Goal: Task Accomplishment & Management: Use online tool/utility

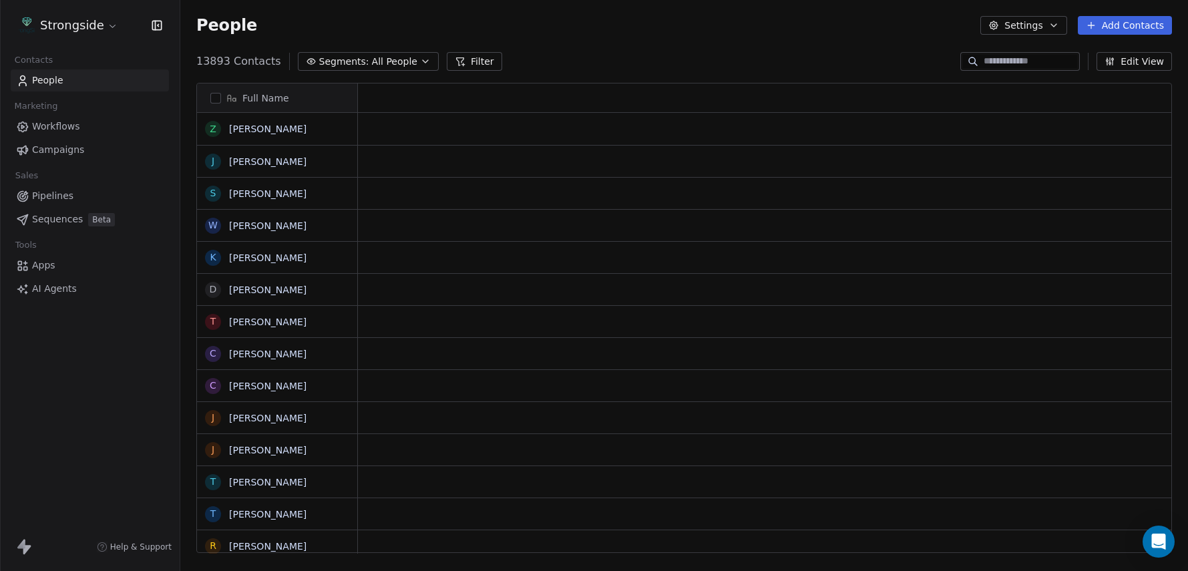
scroll to position [1, 1]
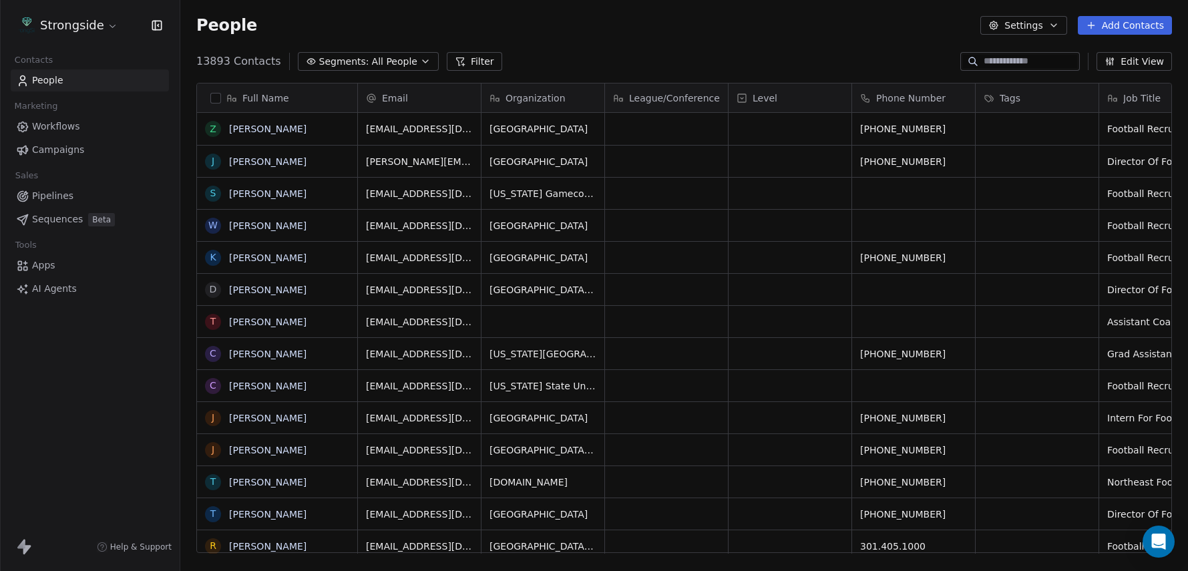
click at [68, 154] on span "Campaigns" at bounding box center [58, 150] width 52 height 14
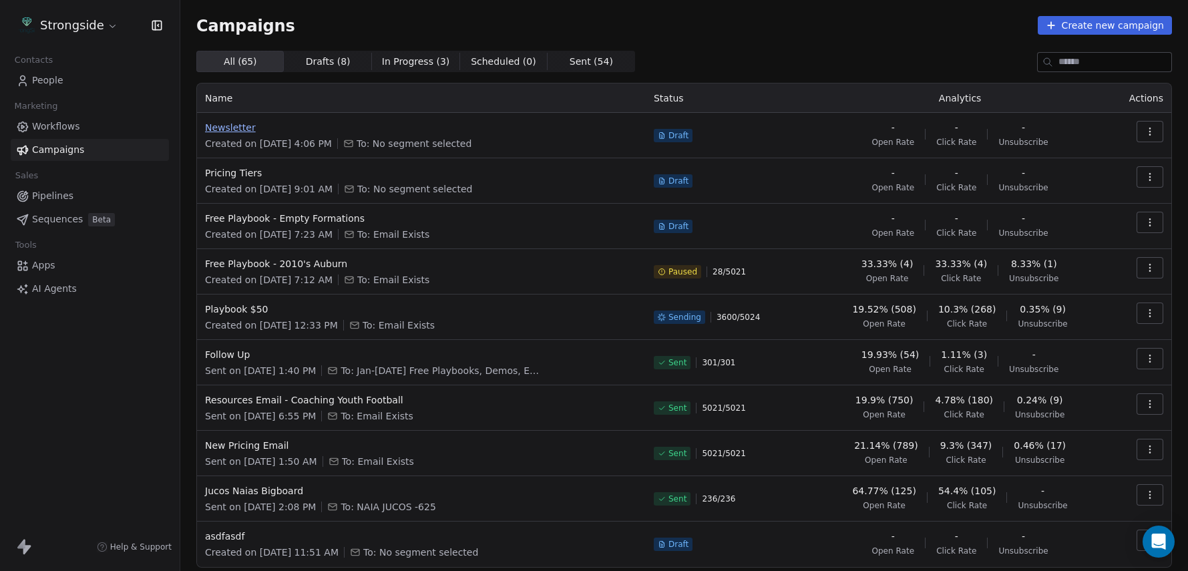
click at [240, 131] on span "Newsletter" at bounding box center [421, 127] width 433 height 13
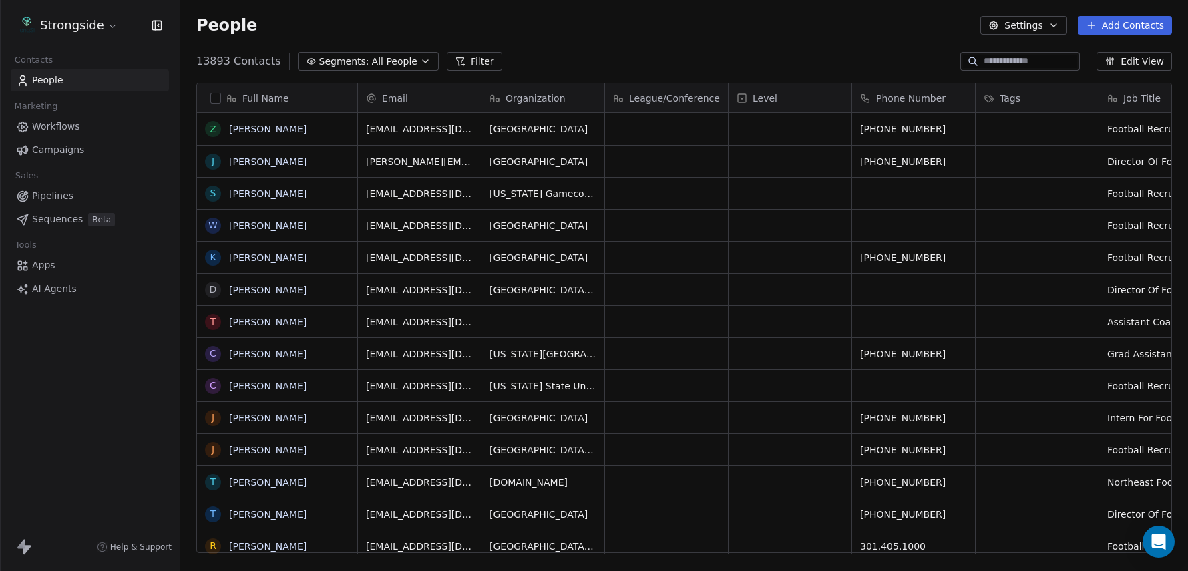
scroll to position [503, 1008]
click at [45, 152] on span "Campaigns" at bounding box center [58, 150] width 52 height 14
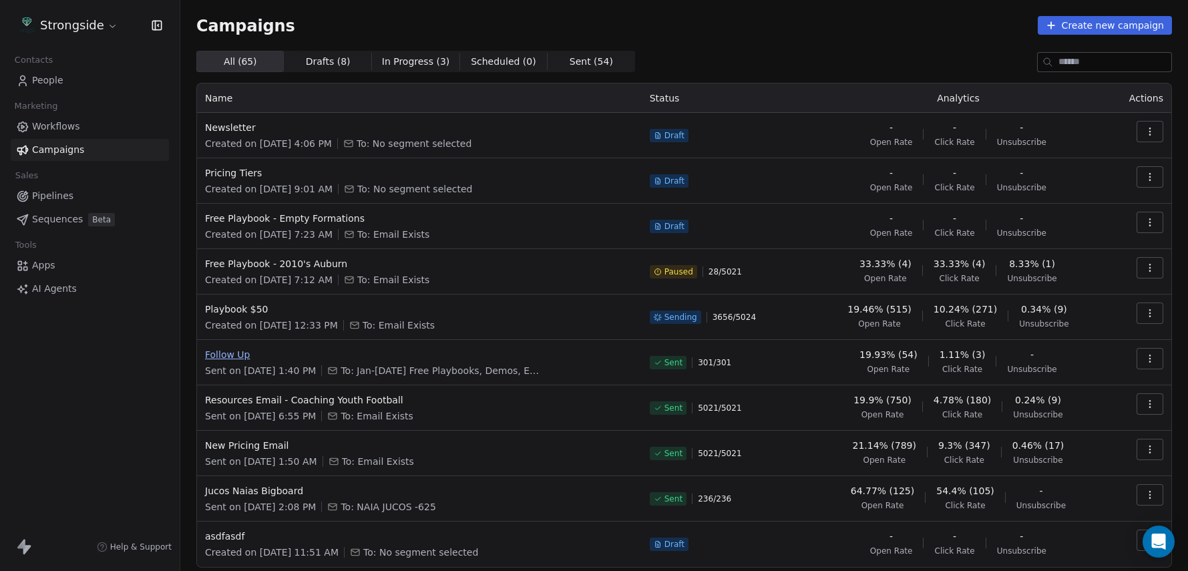
click at [239, 351] on span "Follow Up" at bounding box center [419, 354] width 429 height 13
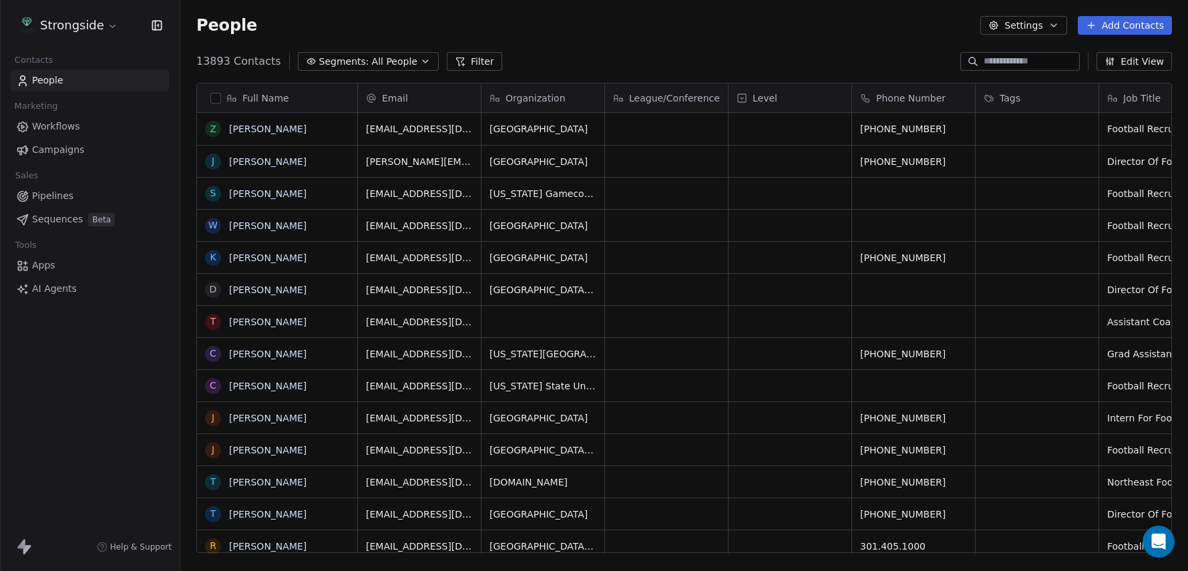
scroll to position [503, 1008]
click at [79, 150] on span "Campaigns" at bounding box center [58, 150] width 52 height 14
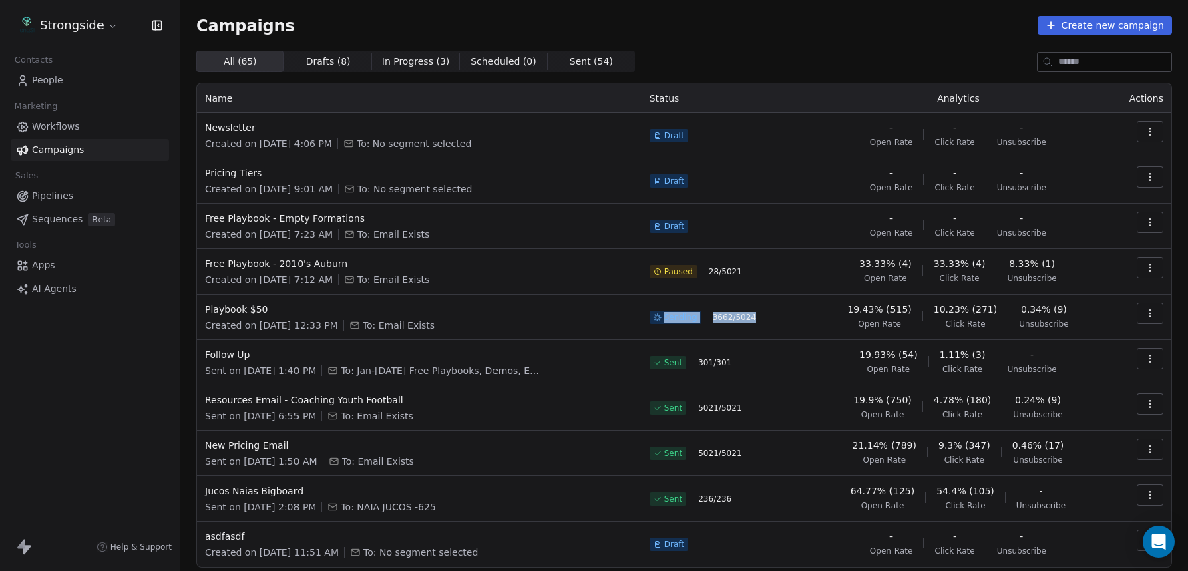
drag, startPoint x: 669, startPoint y: 317, endPoint x: 781, endPoint y: 321, distance: 112.9
click at [781, 321] on div "Sending 3662 / 5024" at bounding box center [725, 317] width 151 height 29
click at [781, 315] on div "Sending 3662 / 5024" at bounding box center [725, 317] width 151 height 29
drag, startPoint x: 728, startPoint y: 317, endPoint x: 775, endPoint y: 319, distance: 46.8
click at [775, 319] on div "Sending 3662 / 5024" at bounding box center [725, 317] width 151 height 29
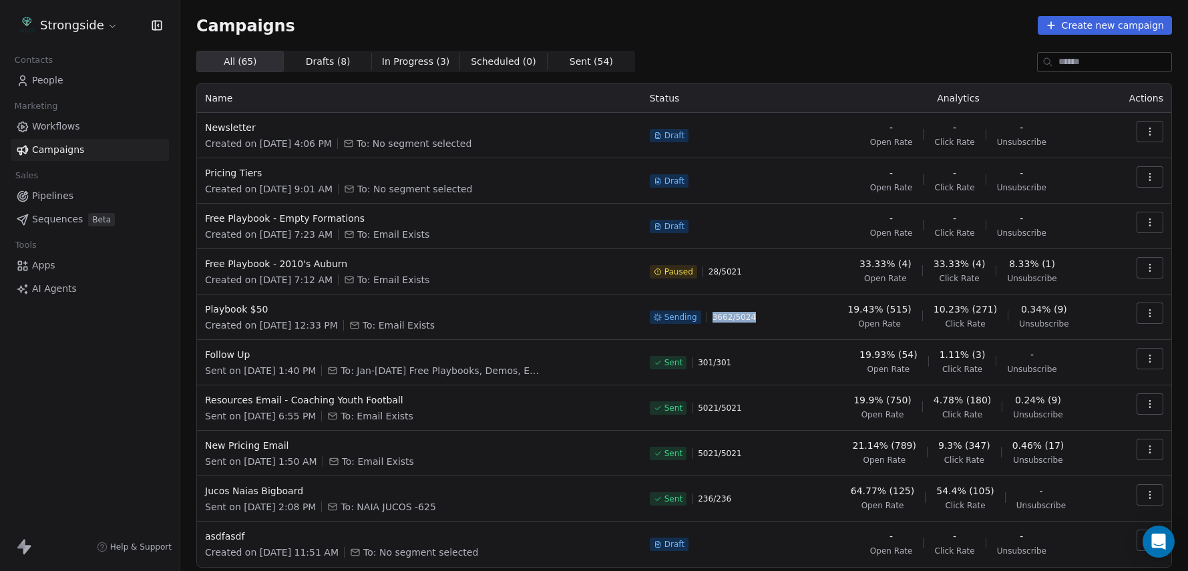
click at [801, 322] on div "Sending 3662 / 5024" at bounding box center [725, 317] width 151 height 29
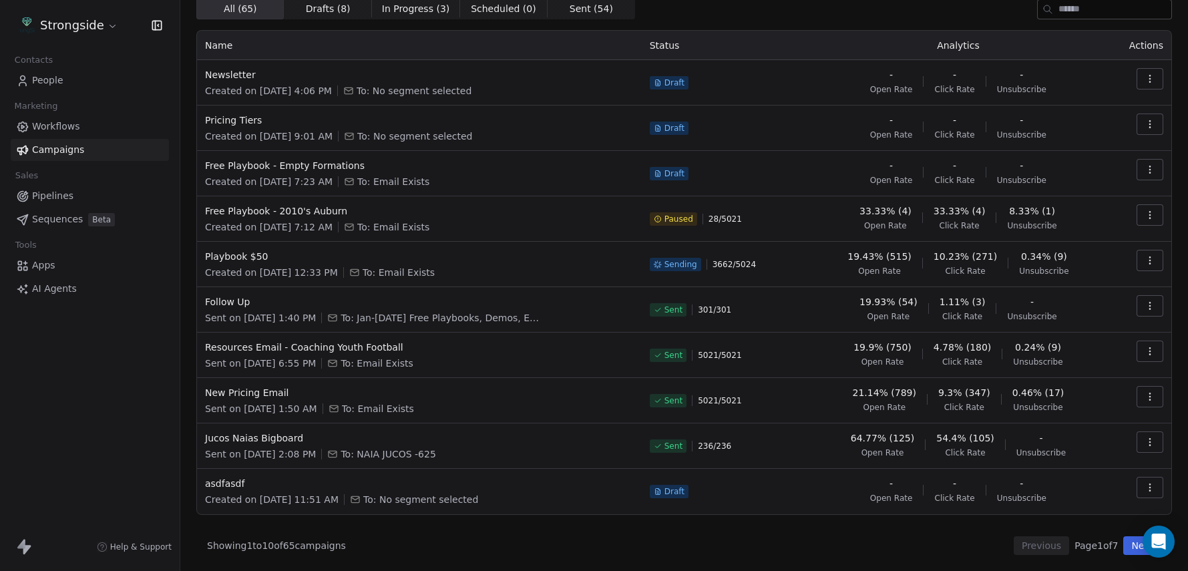
scroll to position [53, 0]
click at [1139, 540] on button "Next" at bounding box center [1142, 545] width 38 height 19
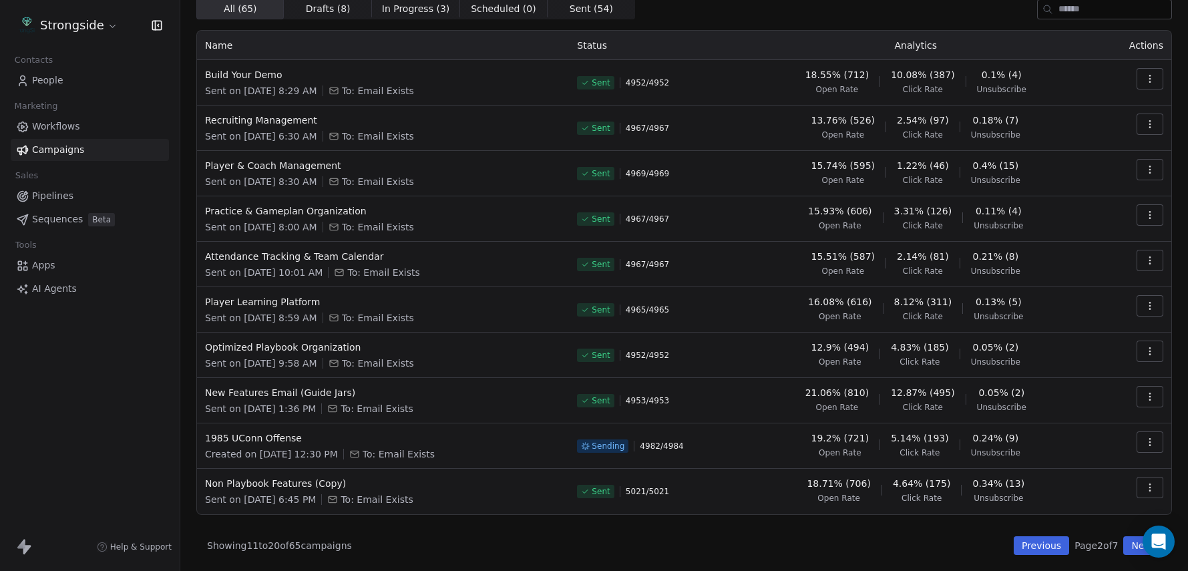
click at [1129, 545] on button "Next" at bounding box center [1142, 545] width 38 height 19
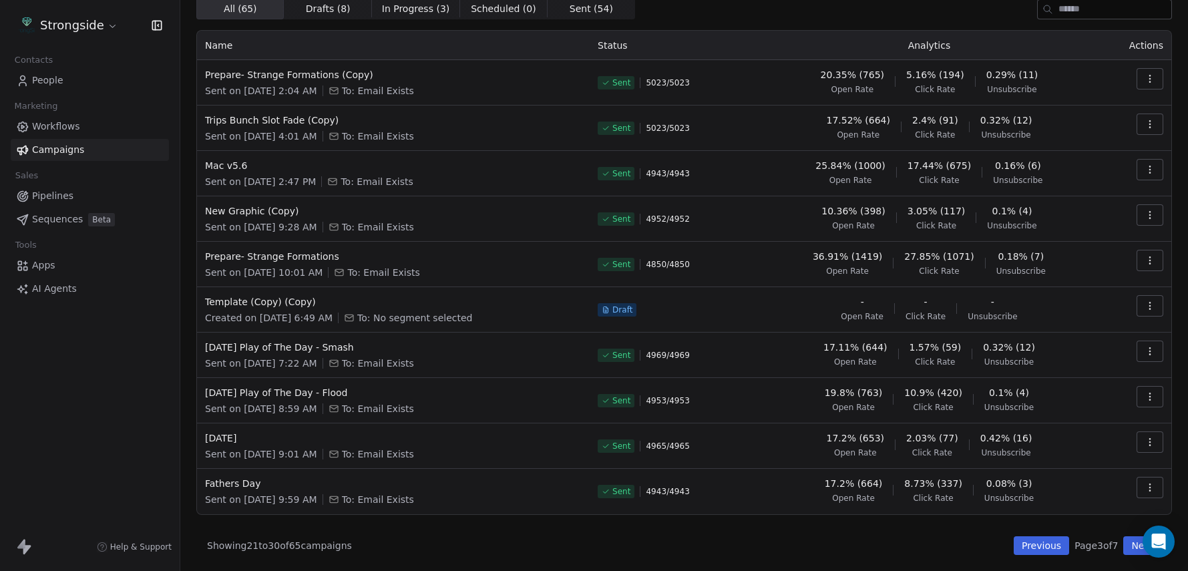
click at [1129, 545] on button "Next" at bounding box center [1142, 545] width 38 height 19
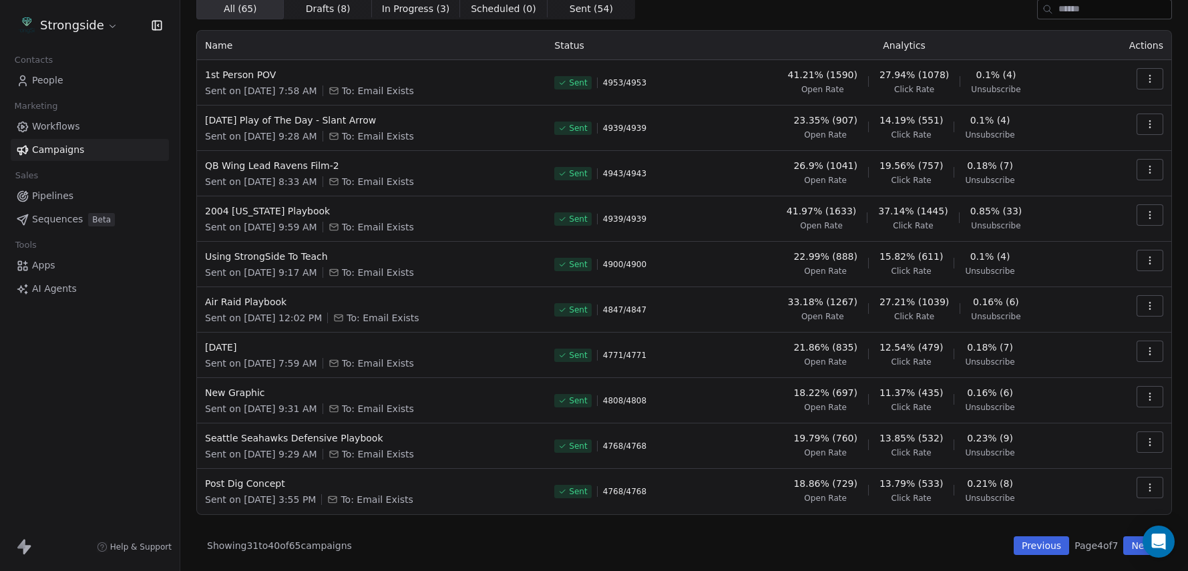
click at [1129, 545] on button "Next" at bounding box center [1142, 545] width 38 height 19
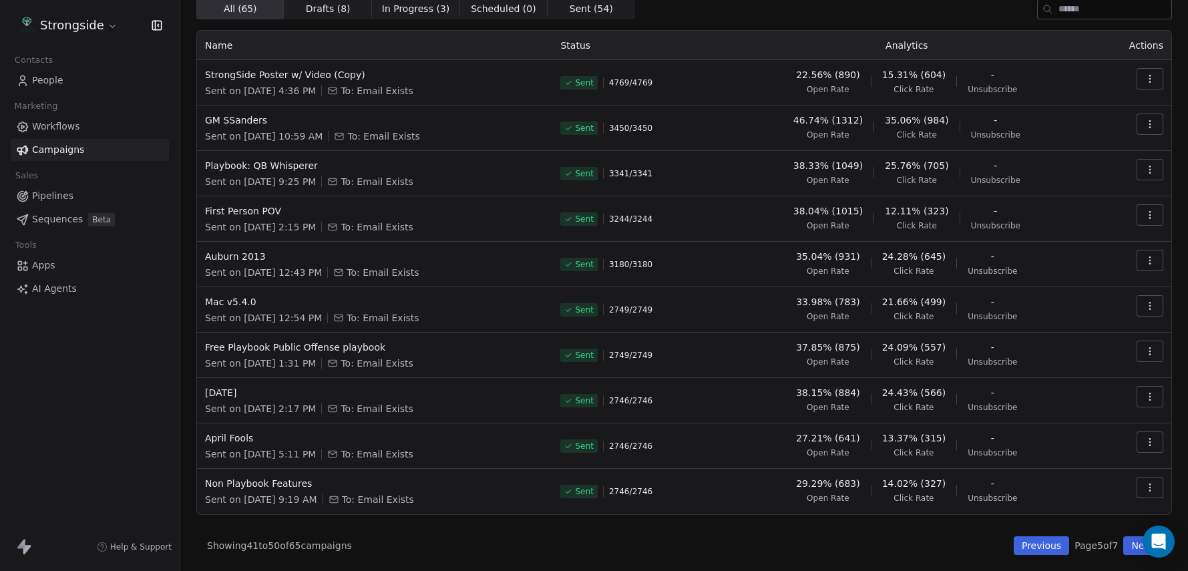
click at [1024, 544] on button "Previous" at bounding box center [1041, 545] width 55 height 19
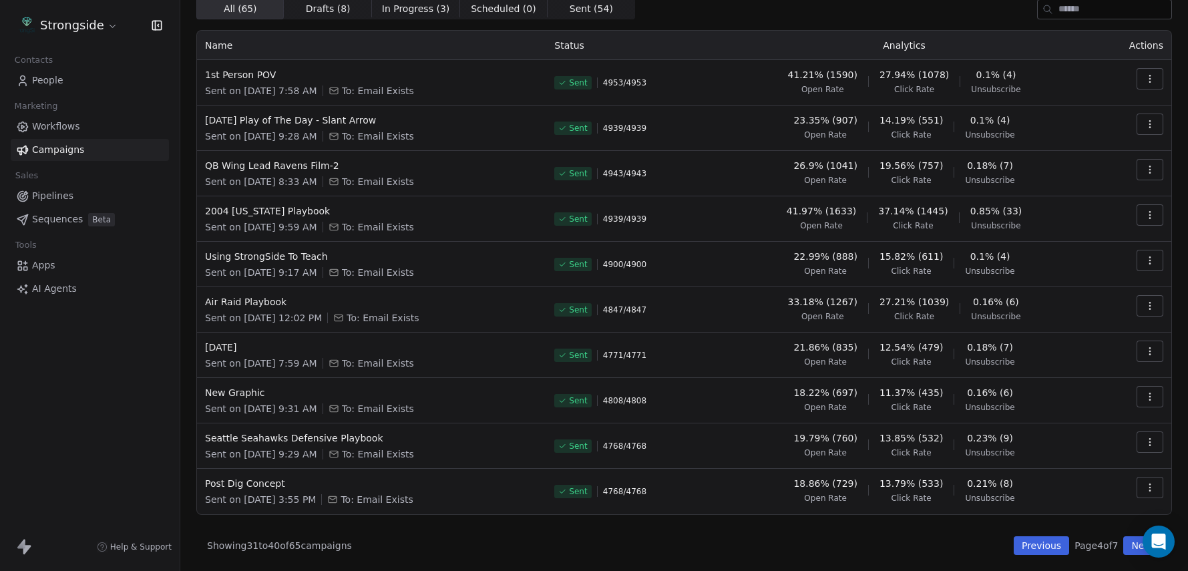
click at [1024, 544] on button "Previous" at bounding box center [1041, 545] width 55 height 19
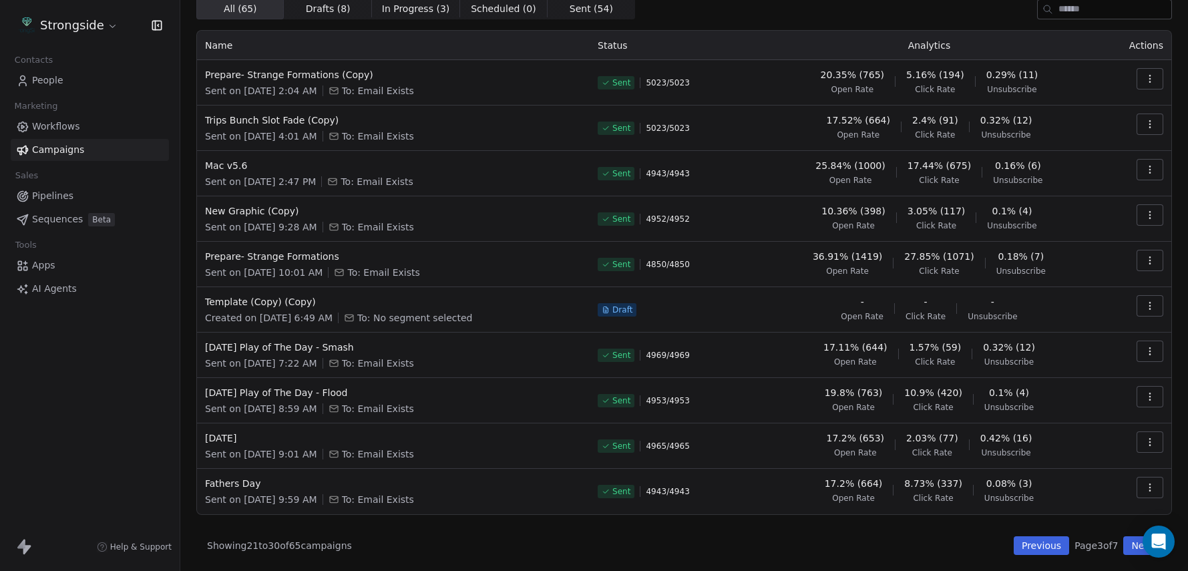
click at [1023, 544] on button "Previous" at bounding box center [1041, 545] width 55 height 19
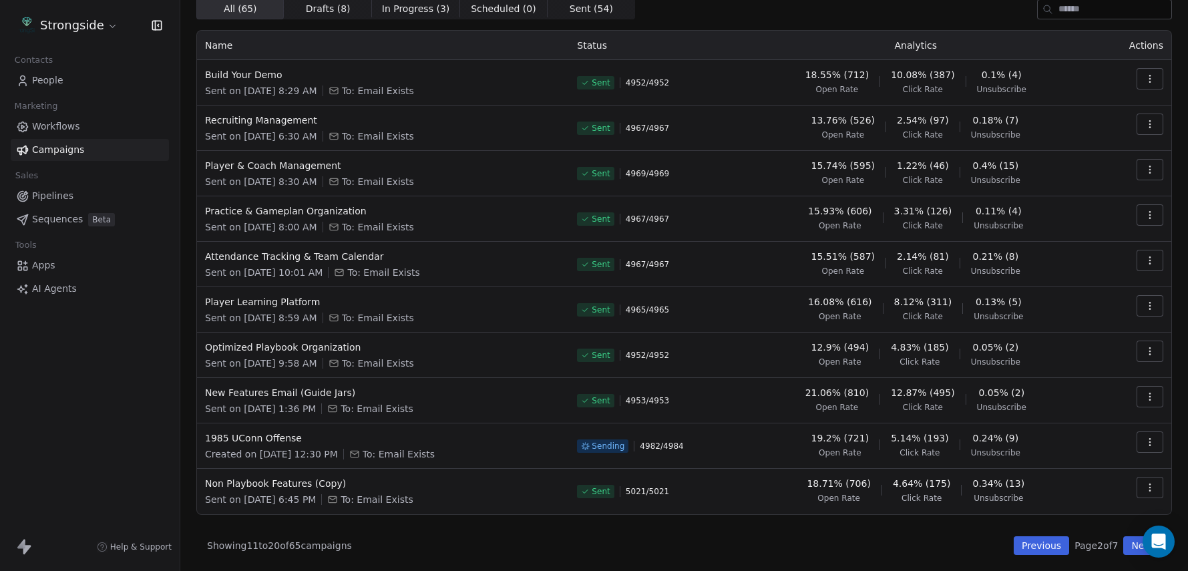
click at [1023, 544] on button "Previous" at bounding box center [1041, 545] width 55 height 19
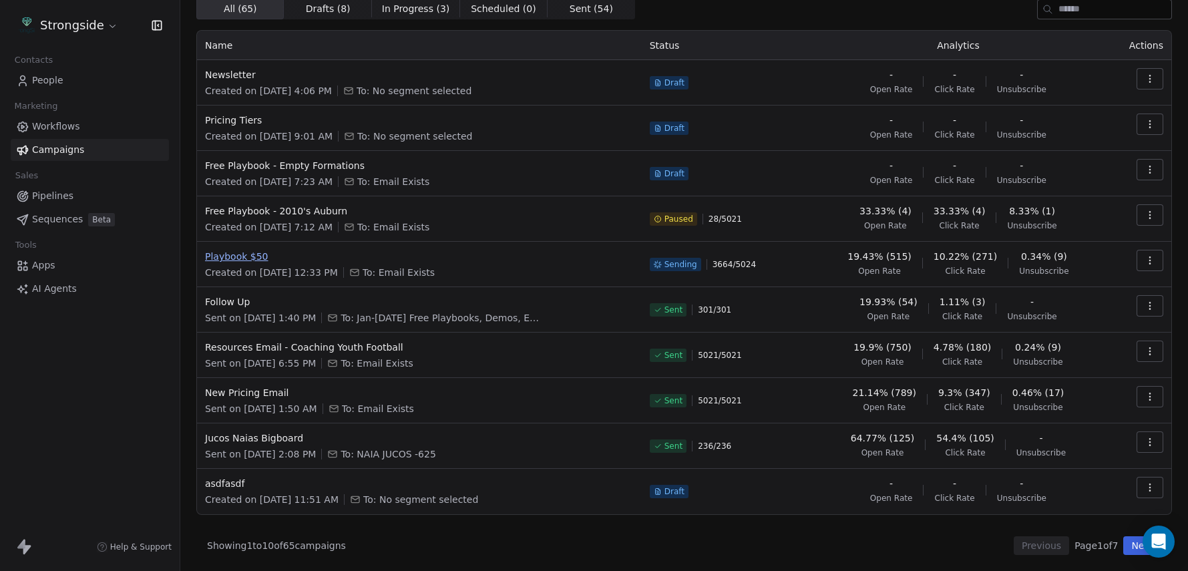
click at [251, 252] on span "Playbook $50" at bounding box center [419, 256] width 429 height 13
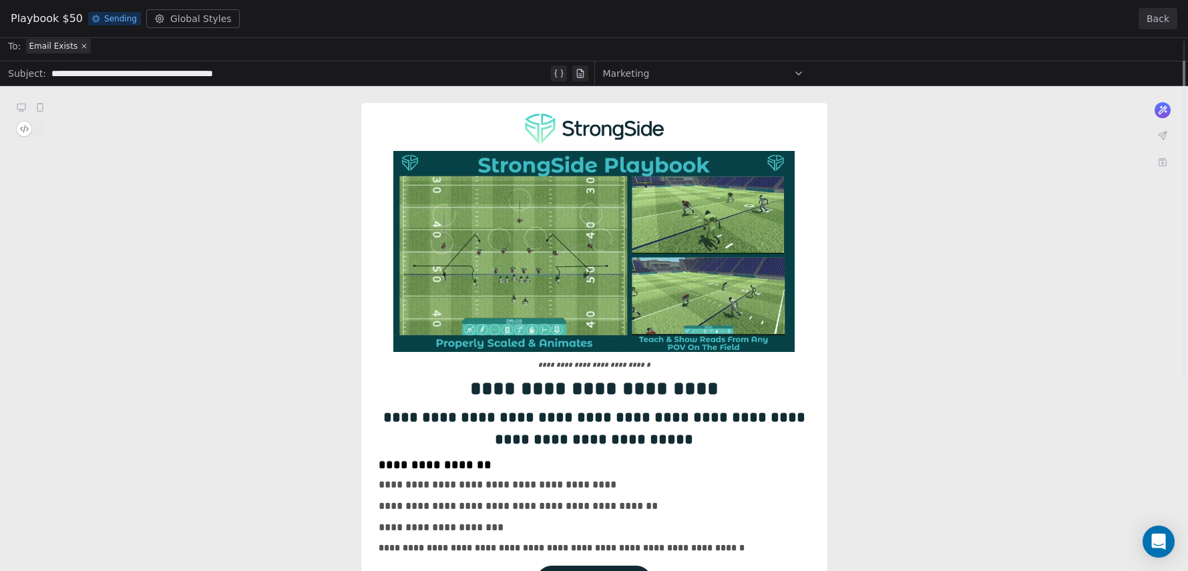
scroll to position [32, 0]
